Goal: Find contact information: Find contact information

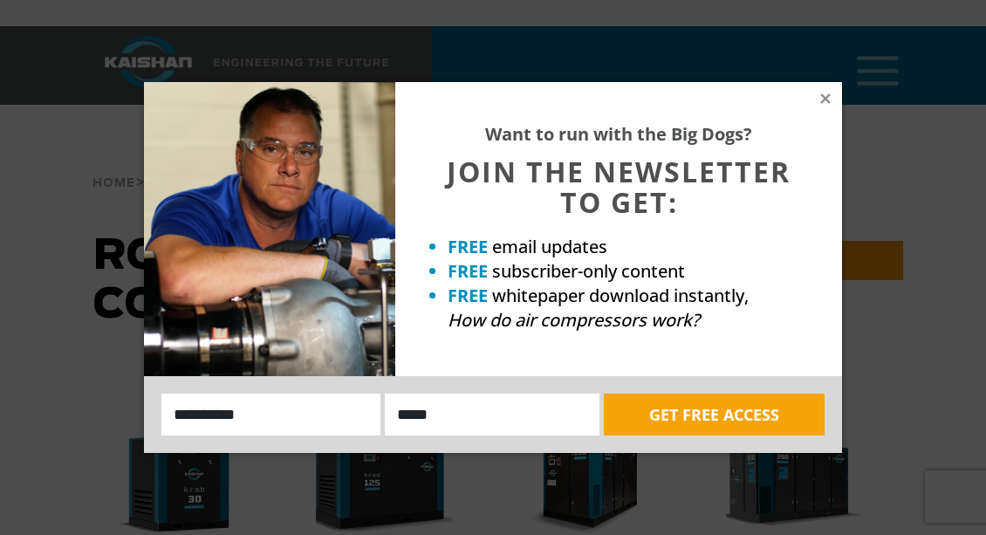
click at [823, 99] on icon at bounding box center [825, 98] width 10 height 10
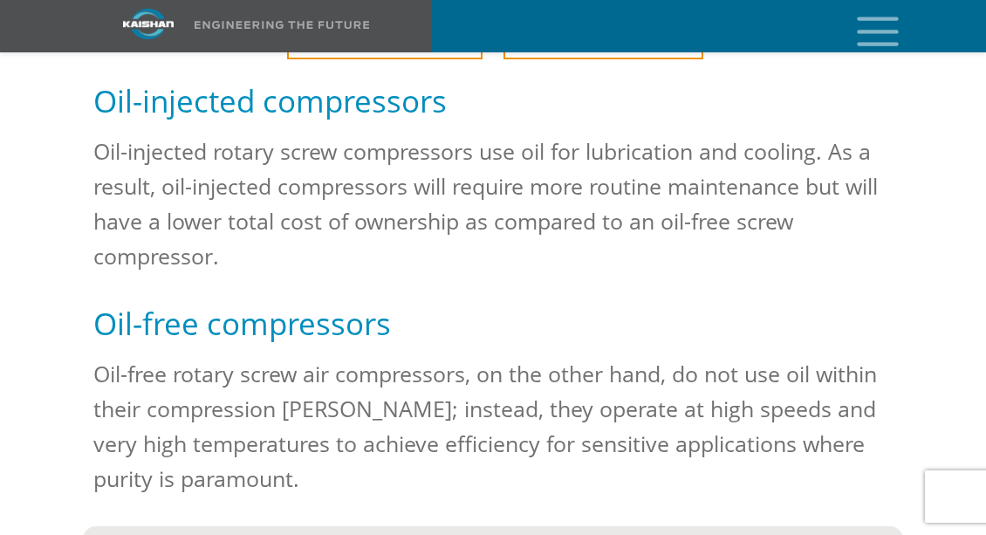
scroll to position [1734, 0]
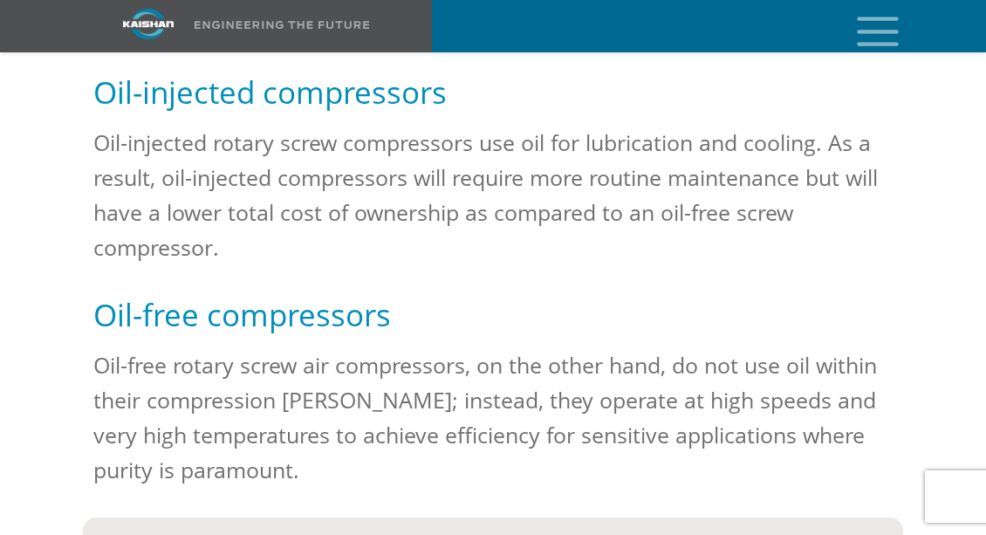
click at [953, 99] on div "**********" at bounding box center [493, 393] width 986 height 3790
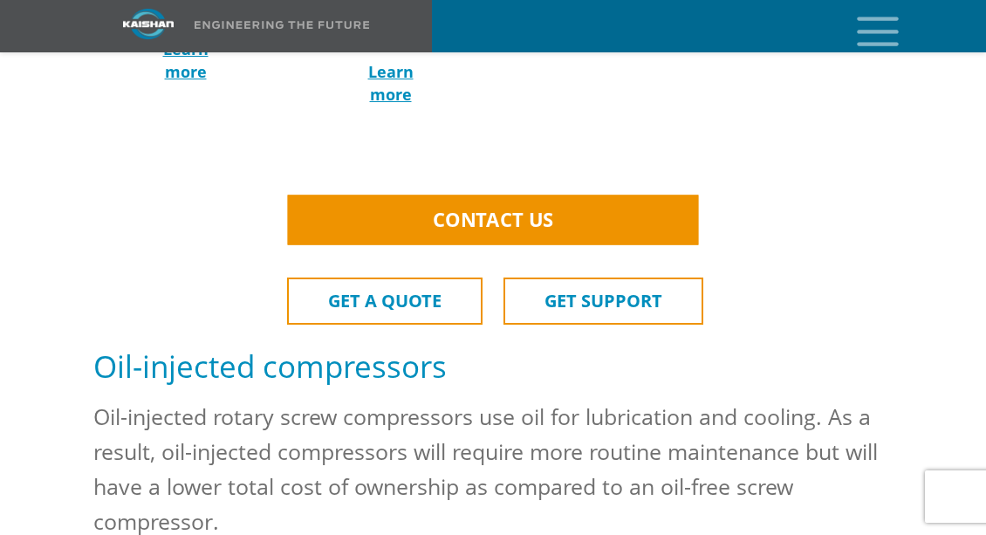
scroll to position [1468, 0]
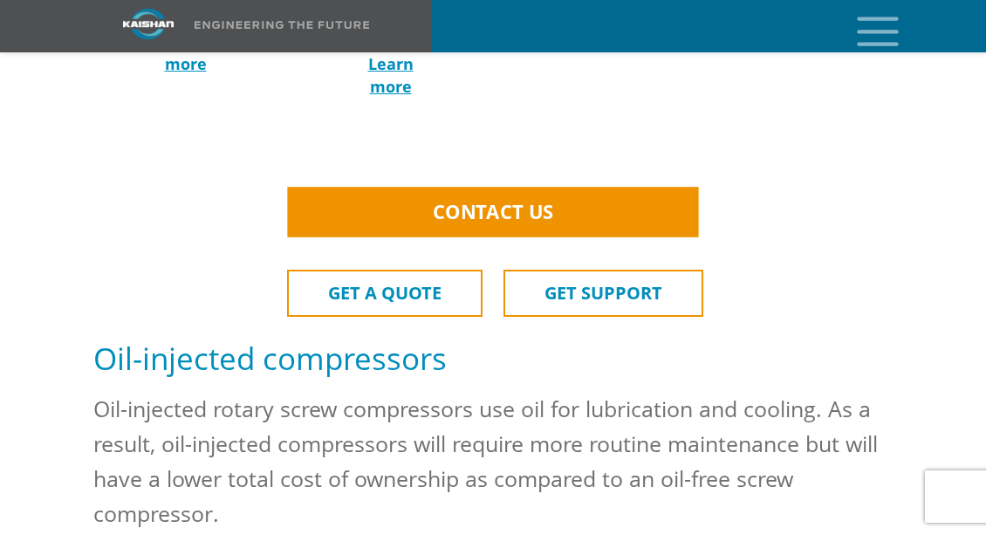
click at [509, 199] on span "CONTACT US" at bounding box center [493, 212] width 121 height 26
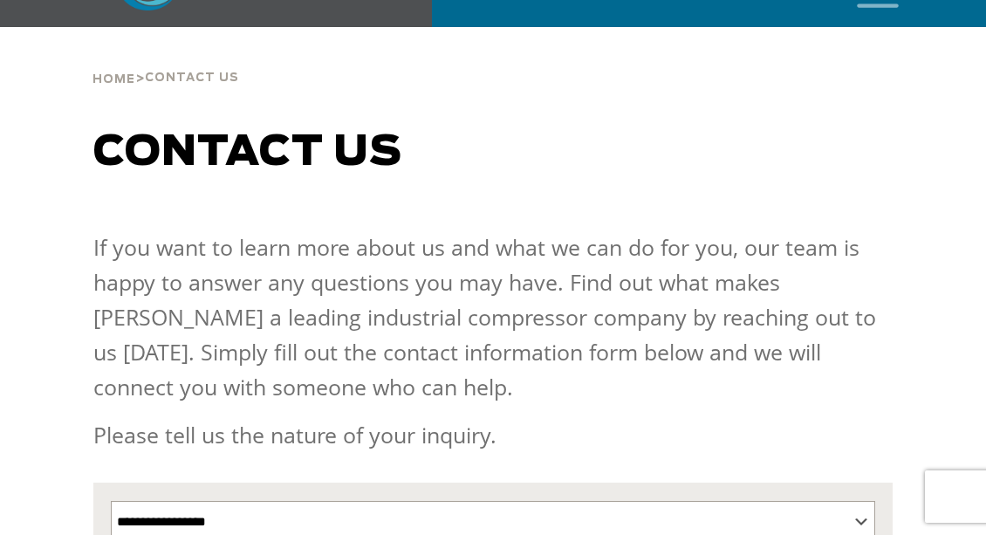
scroll to position [8, 0]
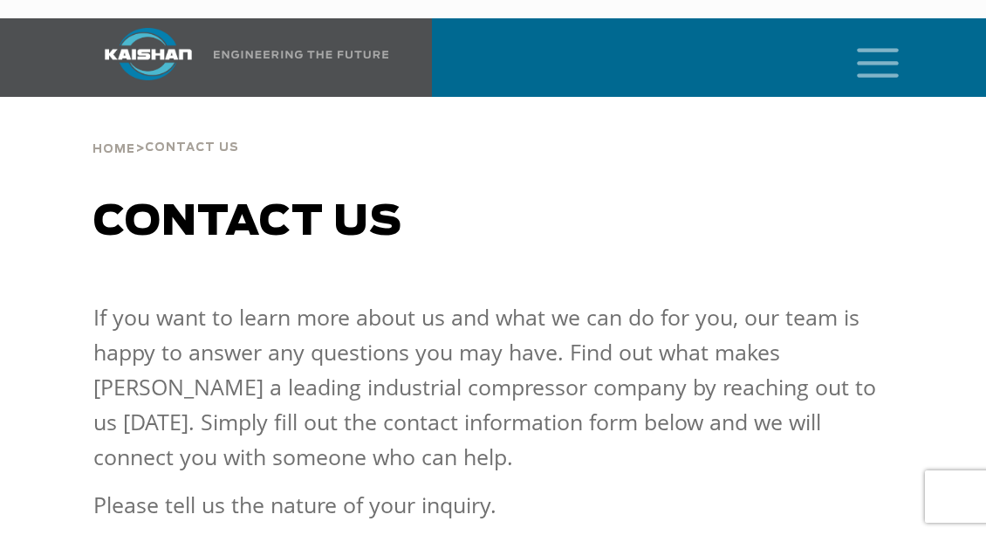
drag, startPoint x: 994, startPoint y: 143, endPoint x: 1012, endPoint y: 134, distance: 19.5
click at [985, 134] on html "Industries Aerospace Agriculture Amusement Parks Aquaculture Automotive Aviatio…" at bounding box center [493, 259] width 986 height 535
